Goal: Book appointment/travel/reservation

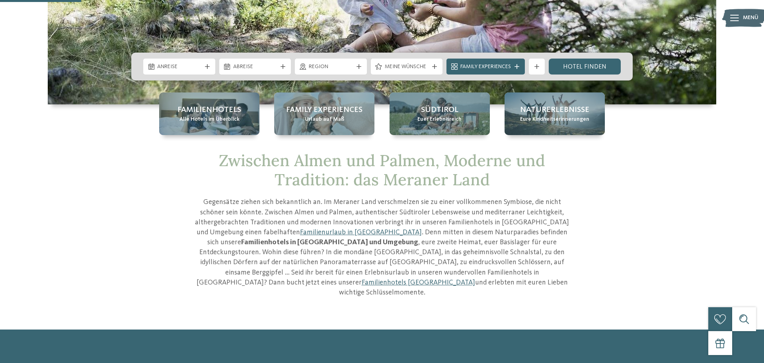
scroll to position [168, 0]
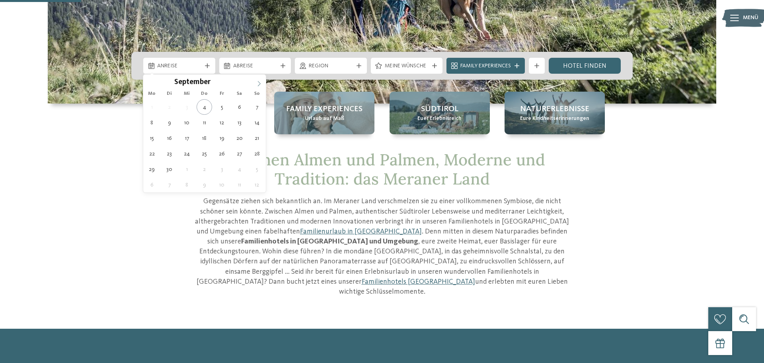
click at [257, 85] on icon at bounding box center [259, 84] width 6 height 6
click at [155, 84] on span at bounding box center [150, 81] width 14 height 14
type div "03.11.2025"
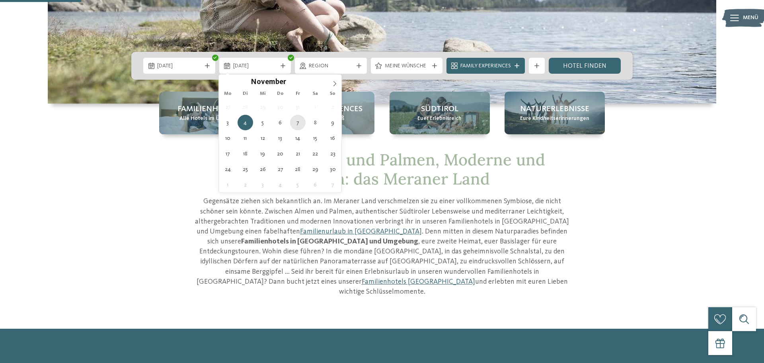
type div "07.11.2025"
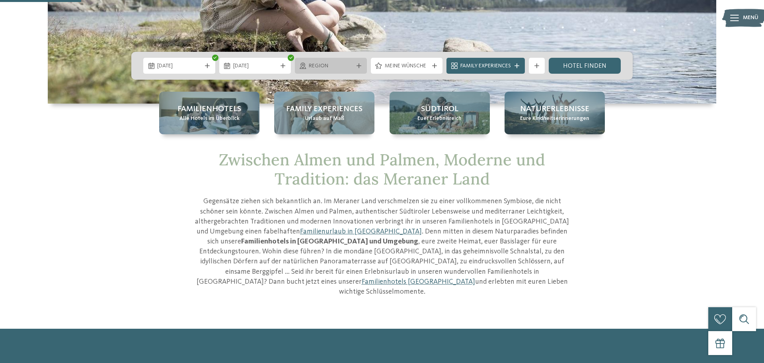
click at [355, 70] on div "Region" at bounding box center [331, 66] width 72 height 16
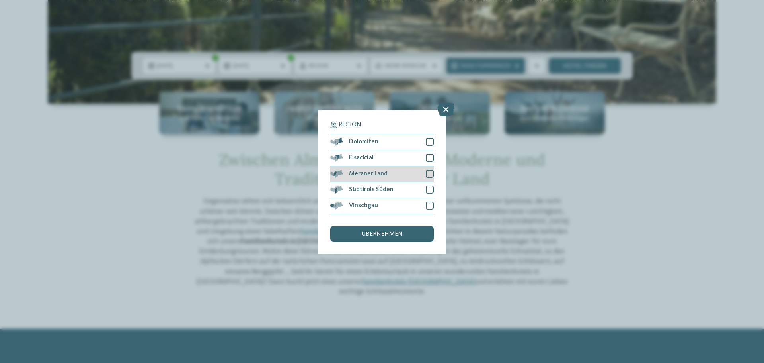
click at [433, 172] on div at bounding box center [430, 174] width 8 height 8
click at [403, 237] on div "übernehmen" at bounding box center [382, 234] width 104 height 16
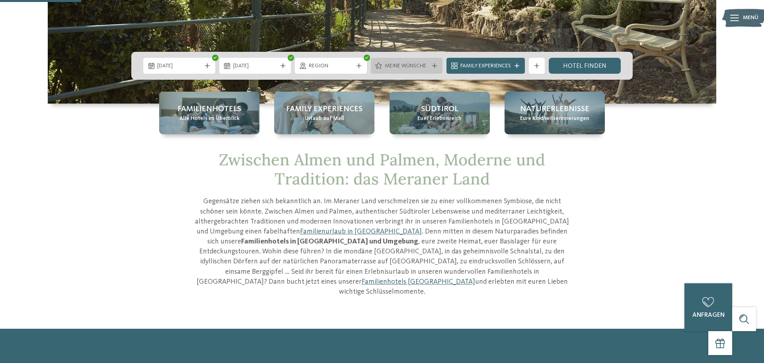
click at [422, 63] on span "Meine Wünsche" at bounding box center [407, 66] width 44 height 8
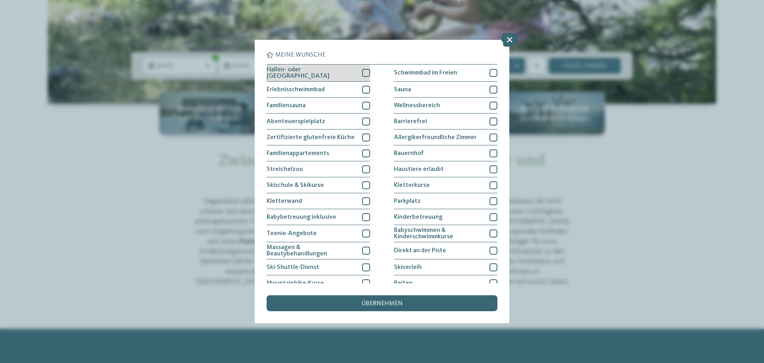
click at [366, 71] on div at bounding box center [366, 73] width 8 height 8
click at [365, 88] on div at bounding box center [366, 90] width 8 height 8
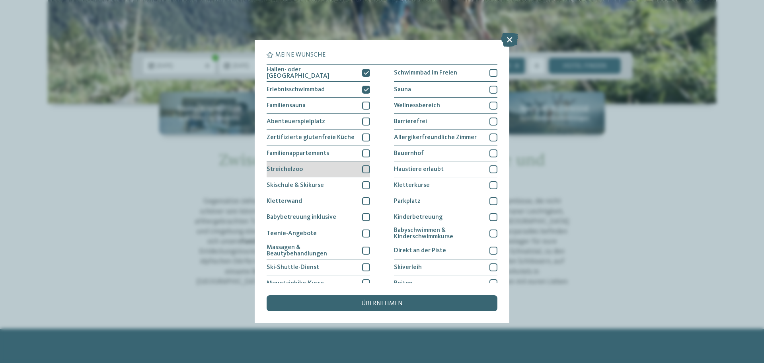
click at [367, 167] on div at bounding box center [366, 169] width 8 height 8
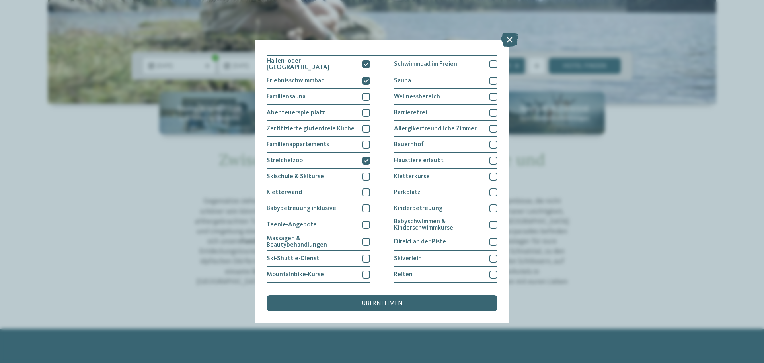
scroll to position [0, 0]
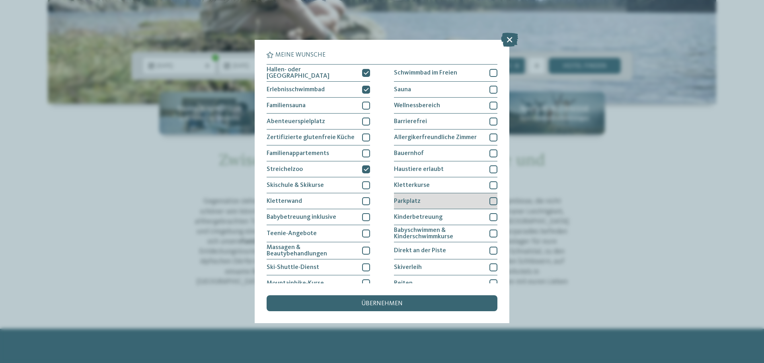
click at [450, 193] on div "Parkplatz" at bounding box center [446, 201] width 104 height 16
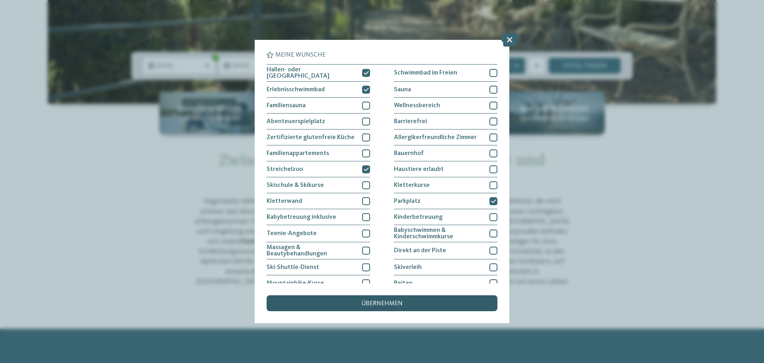
click at [422, 303] on div "übernehmen" at bounding box center [382, 303] width 231 height 16
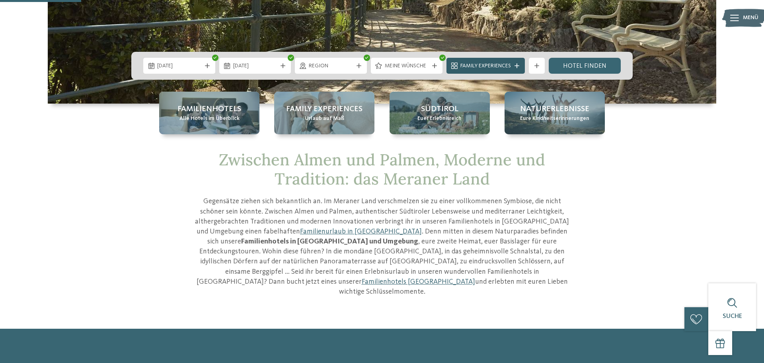
click at [515, 65] on icon at bounding box center [517, 65] width 5 height 5
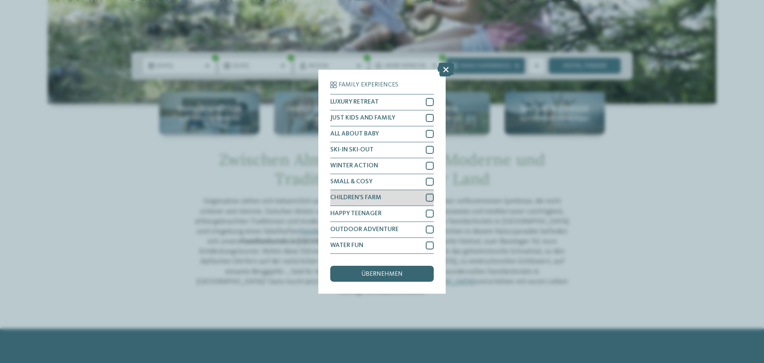
click at [394, 195] on div "CHILDREN’S FARM" at bounding box center [382, 198] width 104 height 16
click at [399, 184] on div "SMALL & COSY" at bounding box center [382, 182] width 104 height 16
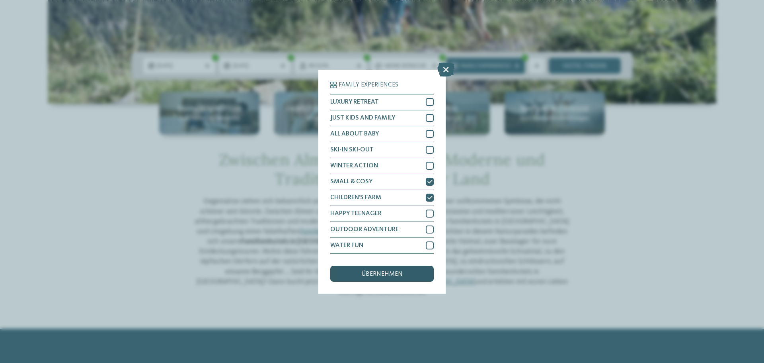
click at [392, 275] on span "übernehmen" at bounding box center [381, 274] width 41 height 6
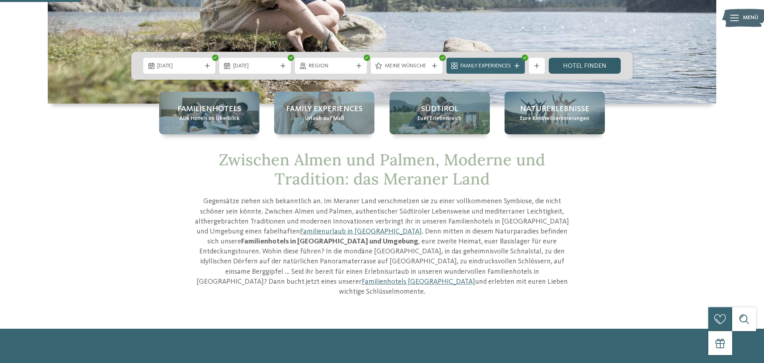
click at [593, 70] on link "Hotel finden" at bounding box center [585, 66] width 72 height 16
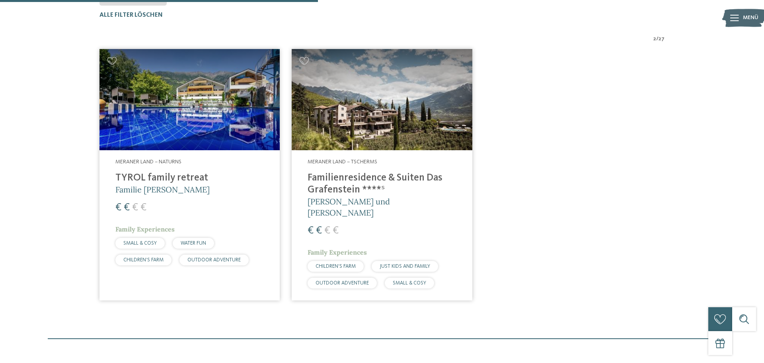
scroll to position [282, 0]
click at [228, 111] on img at bounding box center [190, 100] width 180 height 102
click at [375, 178] on h4 "Familienresidence & Suiten Das Grafenstein ****ˢ" at bounding box center [382, 184] width 148 height 24
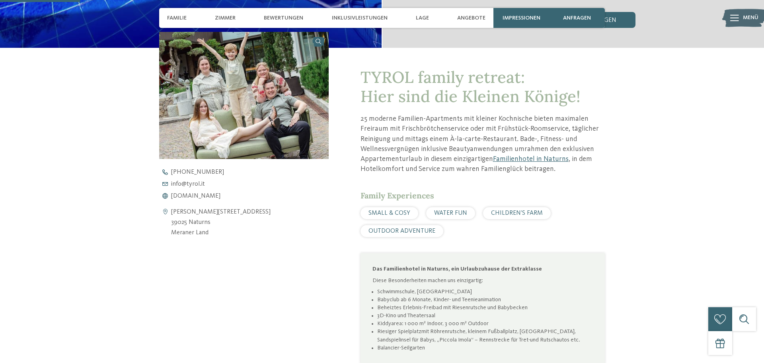
scroll to position [281, 0]
click at [196, 197] on span "www.tyrol.it" at bounding box center [195, 195] width 49 height 6
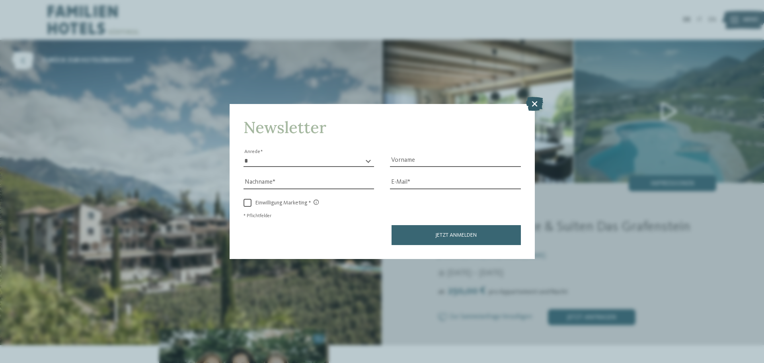
click at [533, 106] on icon at bounding box center [534, 104] width 17 height 14
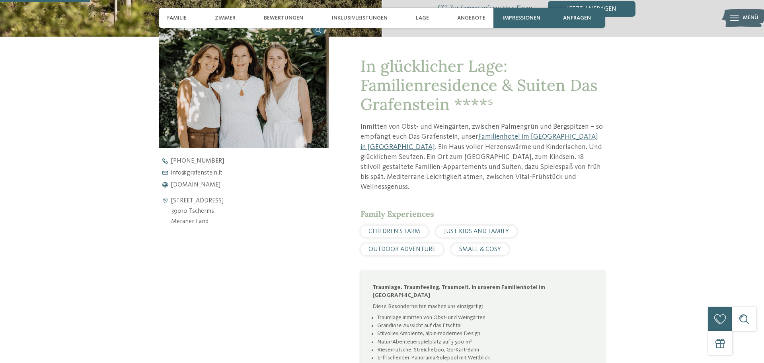
scroll to position [312, 0]
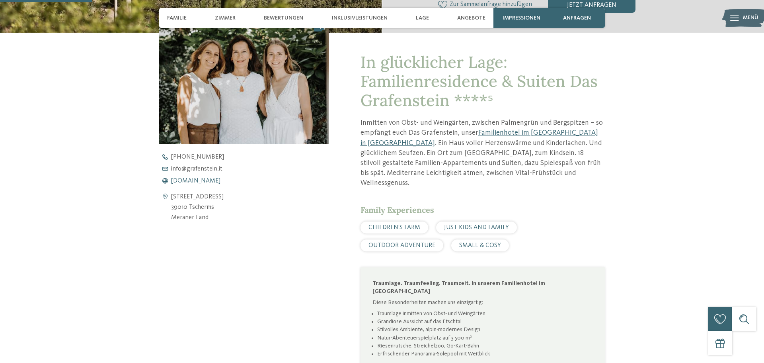
click at [199, 184] on span "[DOMAIN_NAME]" at bounding box center [195, 181] width 49 height 6
